Goal: Check status: Check status

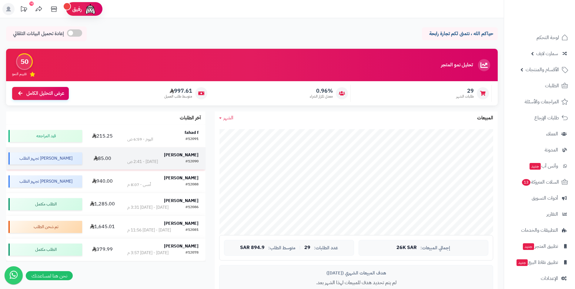
click at [186, 156] on strong "[PERSON_NAME]" at bounding box center [181, 155] width 35 height 6
click at [189, 130] on strong "fahad f" at bounding box center [192, 132] width 14 height 6
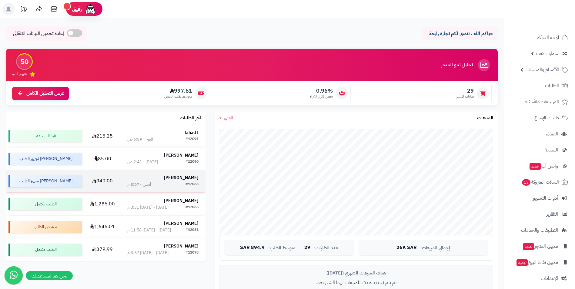
click at [186, 177] on strong "[PERSON_NAME]" at bounding box center [181, 178] width 35 height 6
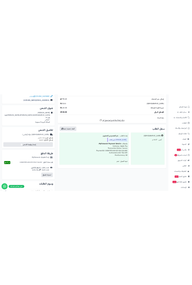
scroll to position [121, 0]
